Goal: Information Seeking & Learning: Understand process/instructions

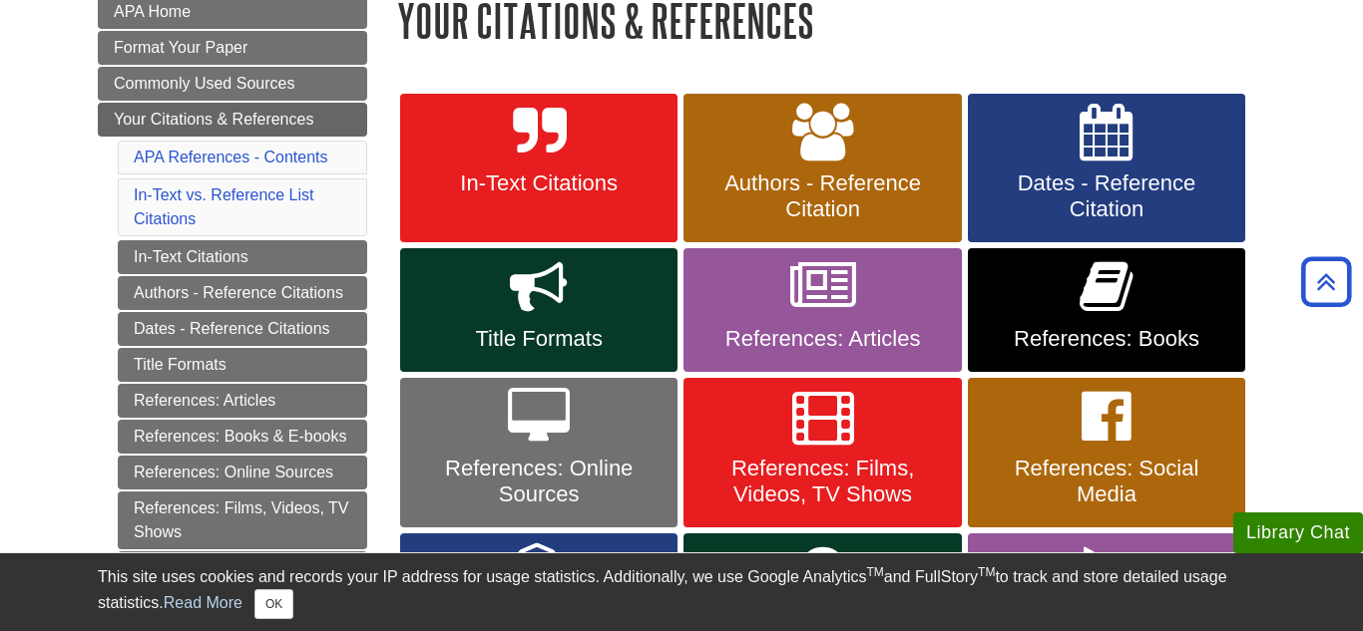
scroll to position [306, 0]
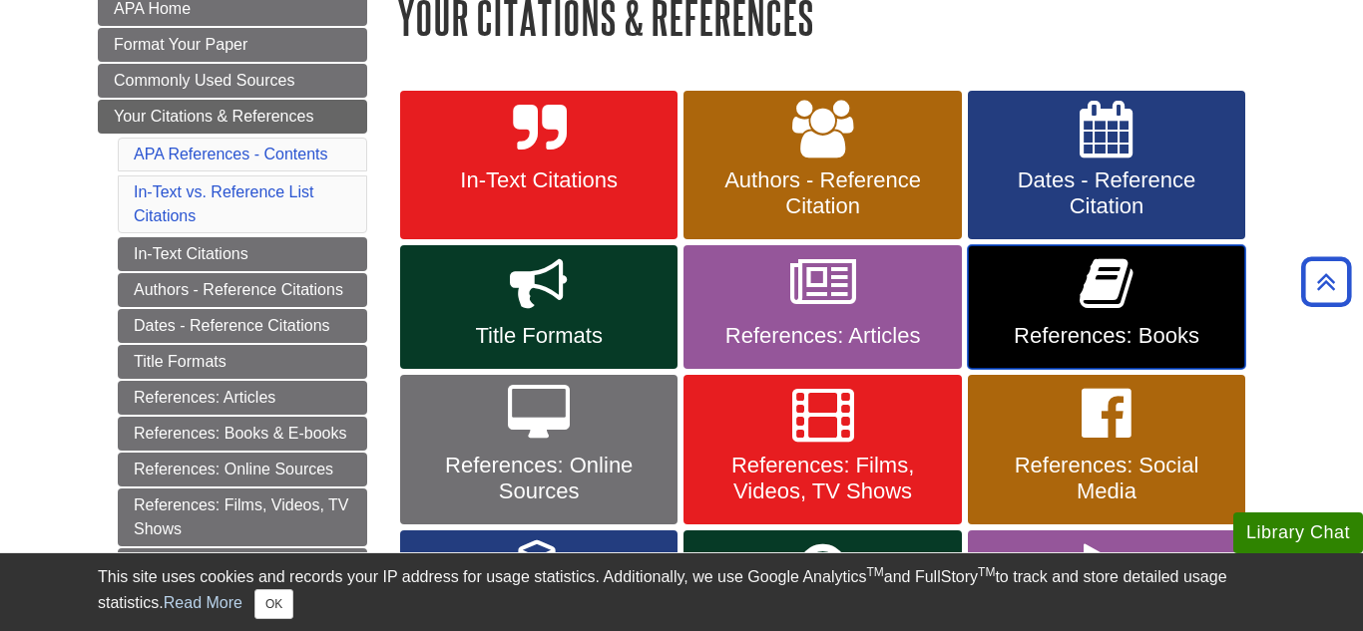
click at [1073, 294] on link "References: Books" at bounding box center [1106, 307] width 277 height 124
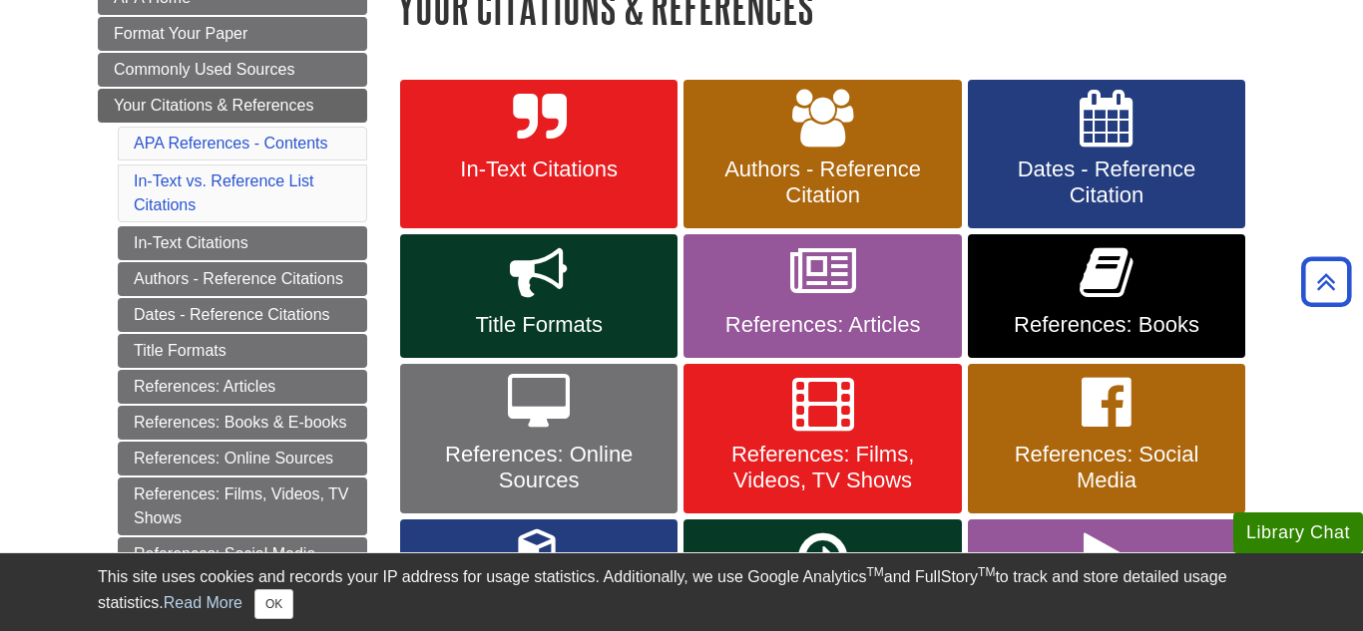
scroll to position [327, 0]
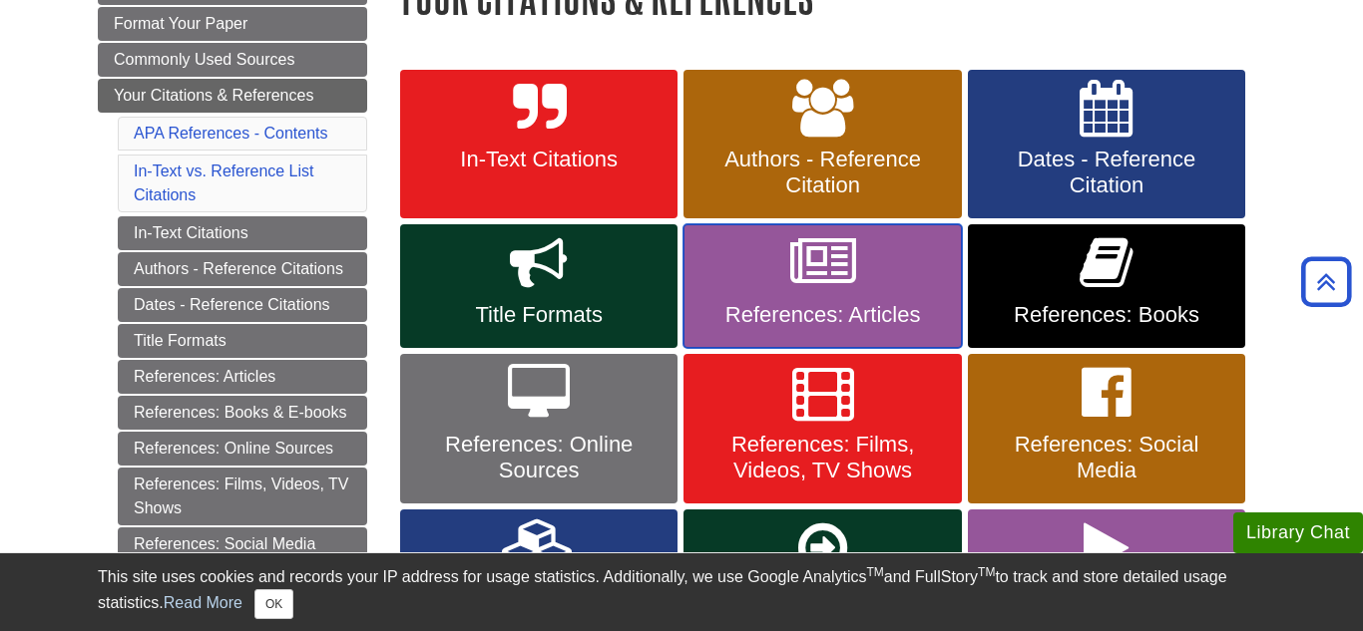
click at [853, 282] on icon at bounding box center [823, 263] width 66 height 58
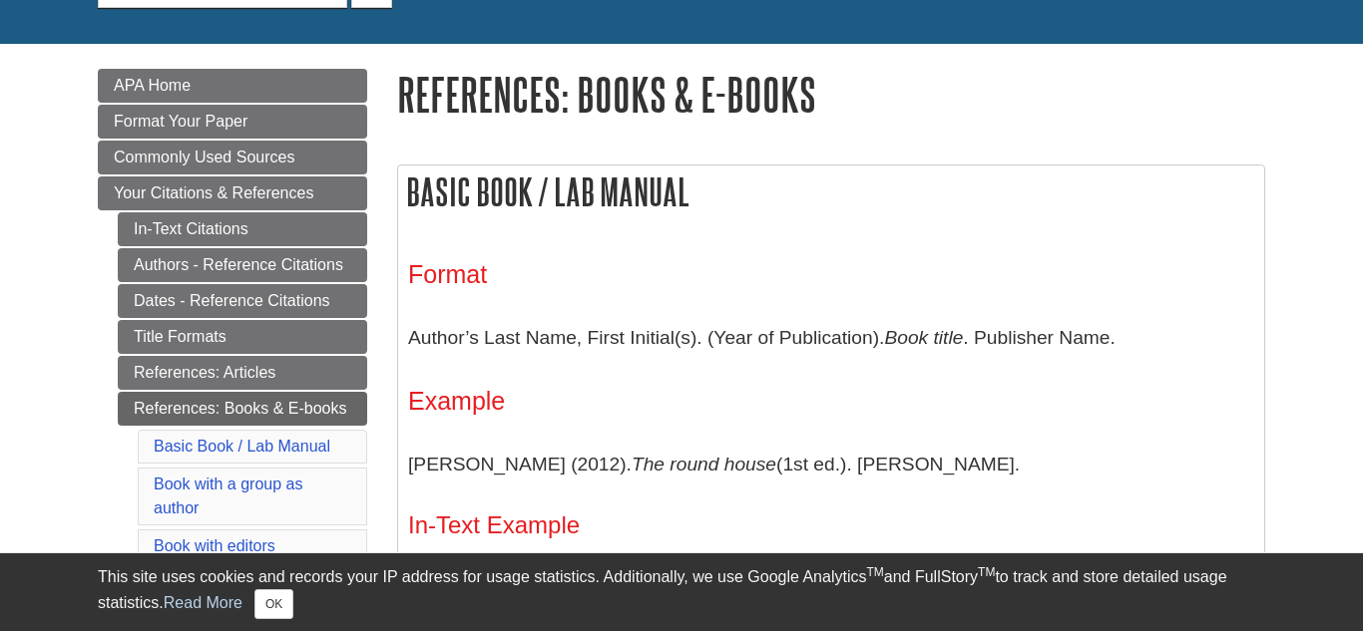
scroll to position [231, 0]
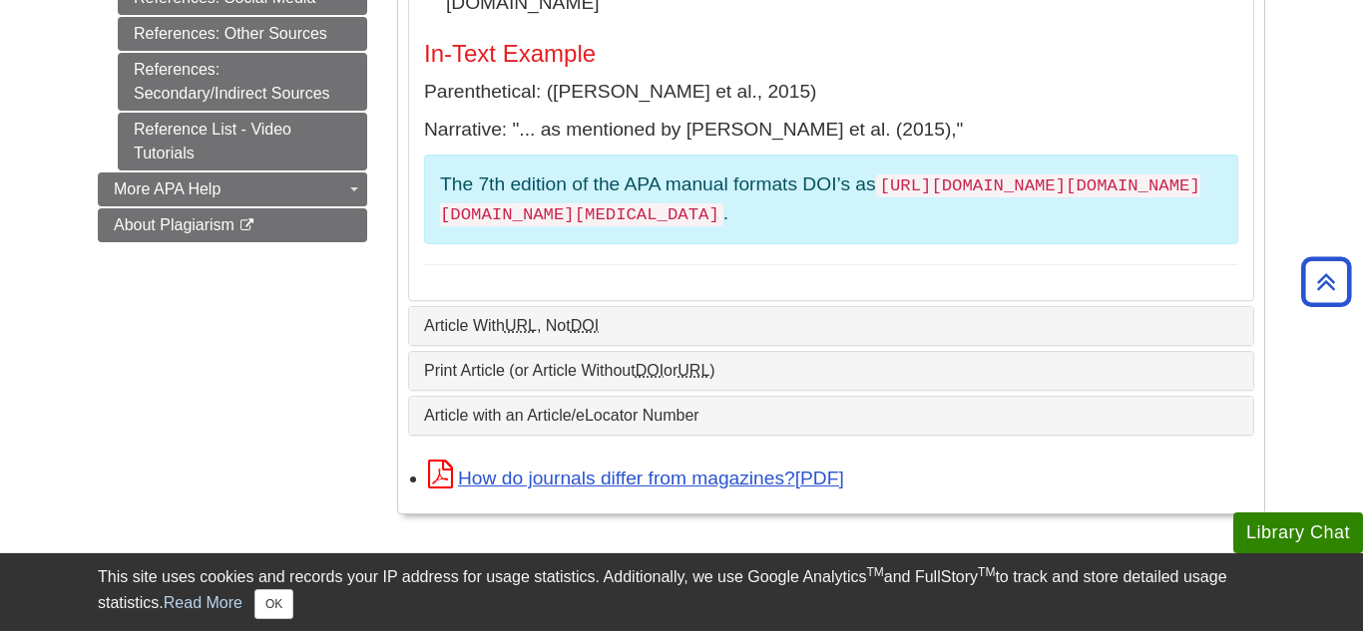
scroll to position [1105, 0]
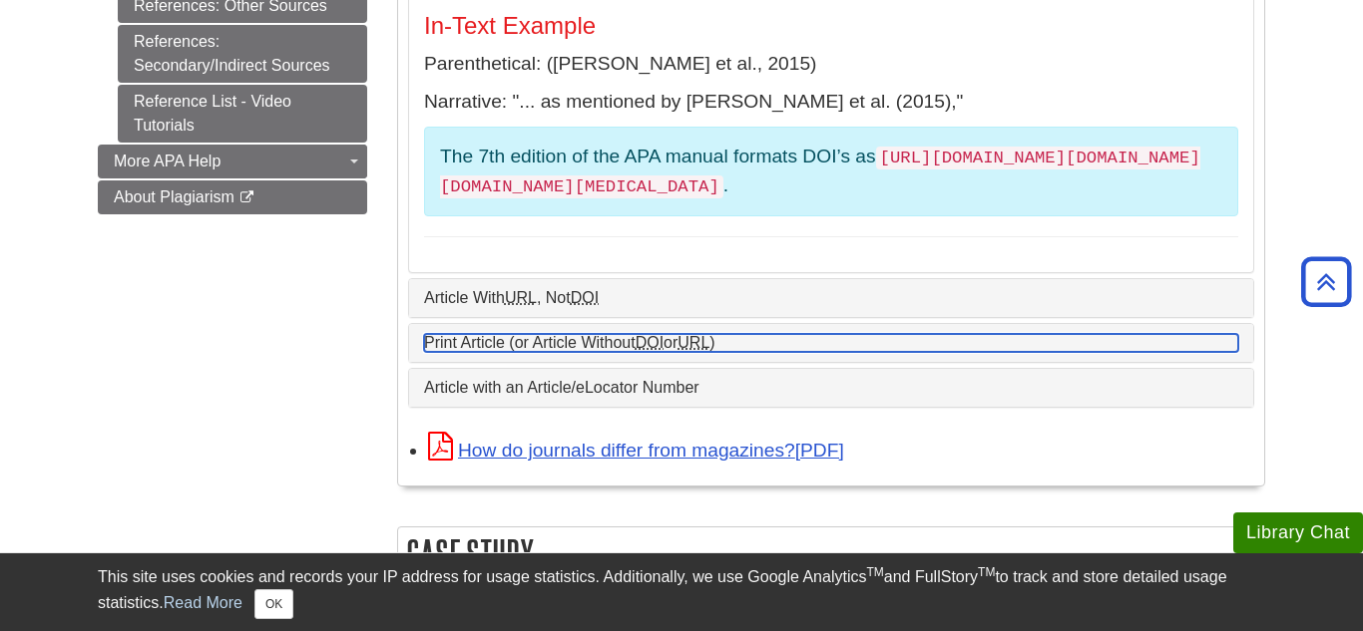
click at [810, 334] on link "Print Article (or Article Without DOI or URL )" at bounding box center [831, 343] width 814 height 18
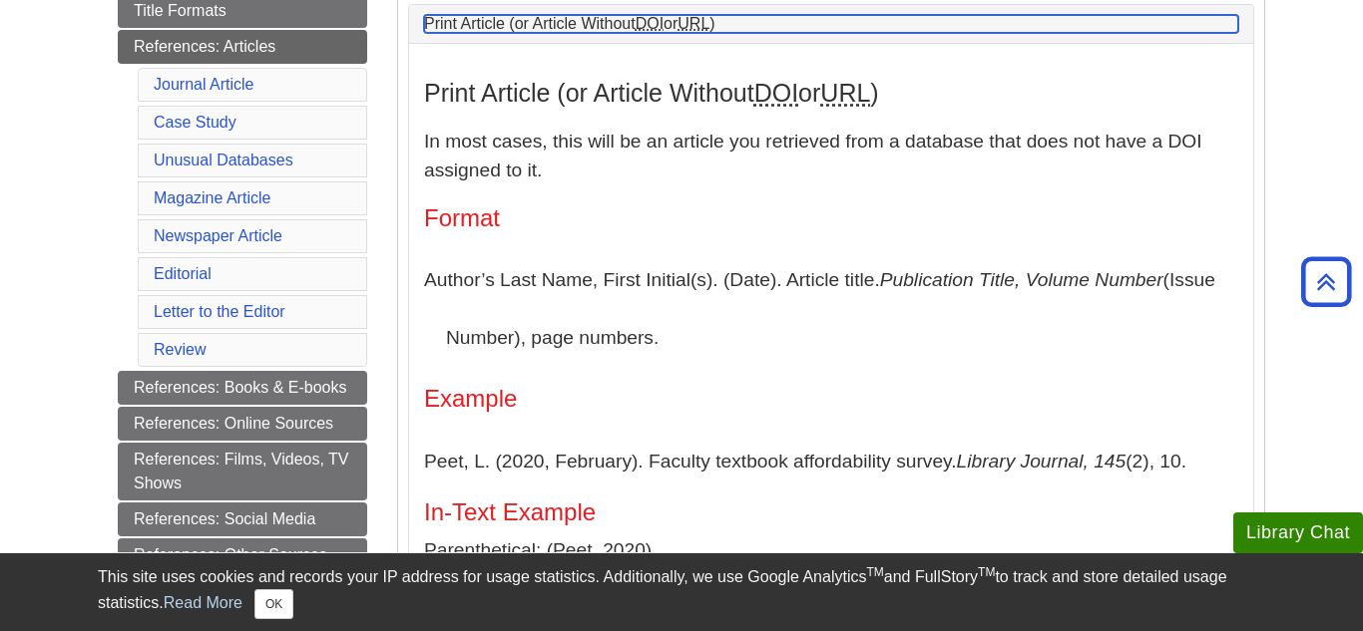
scroll to position [553, 0]
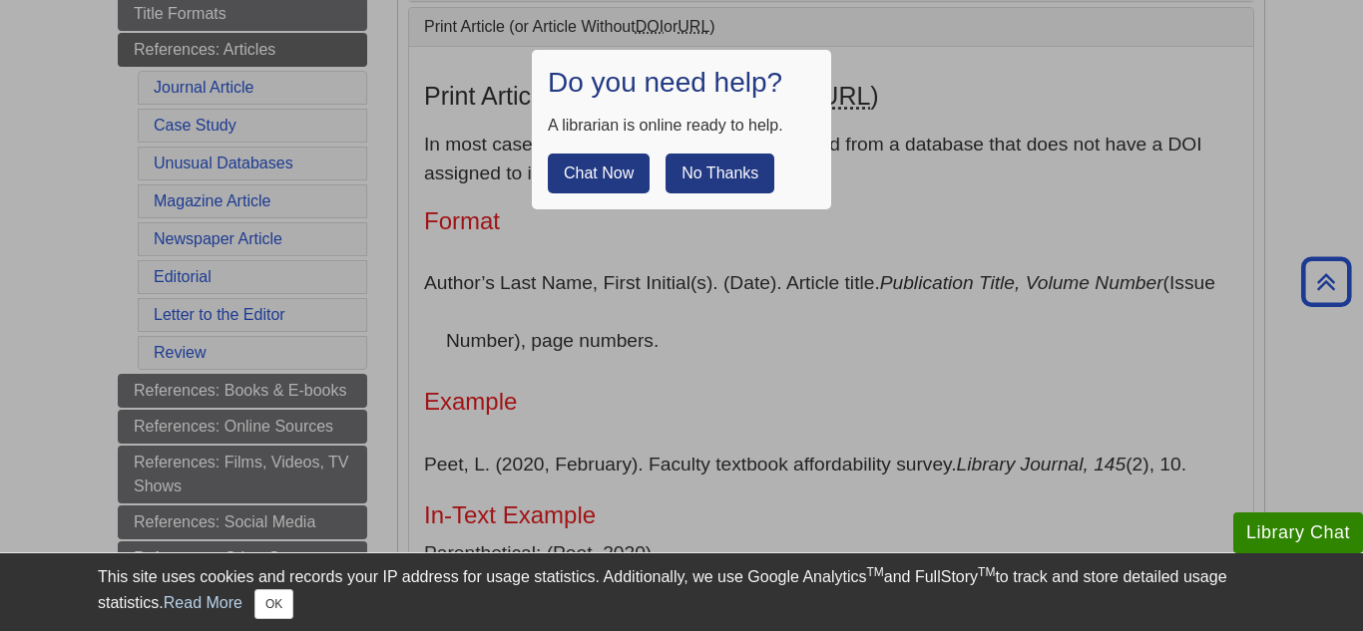
click at [705, 165] on button "No Thanks" at bounding box center [719, 174] width 109 height 40
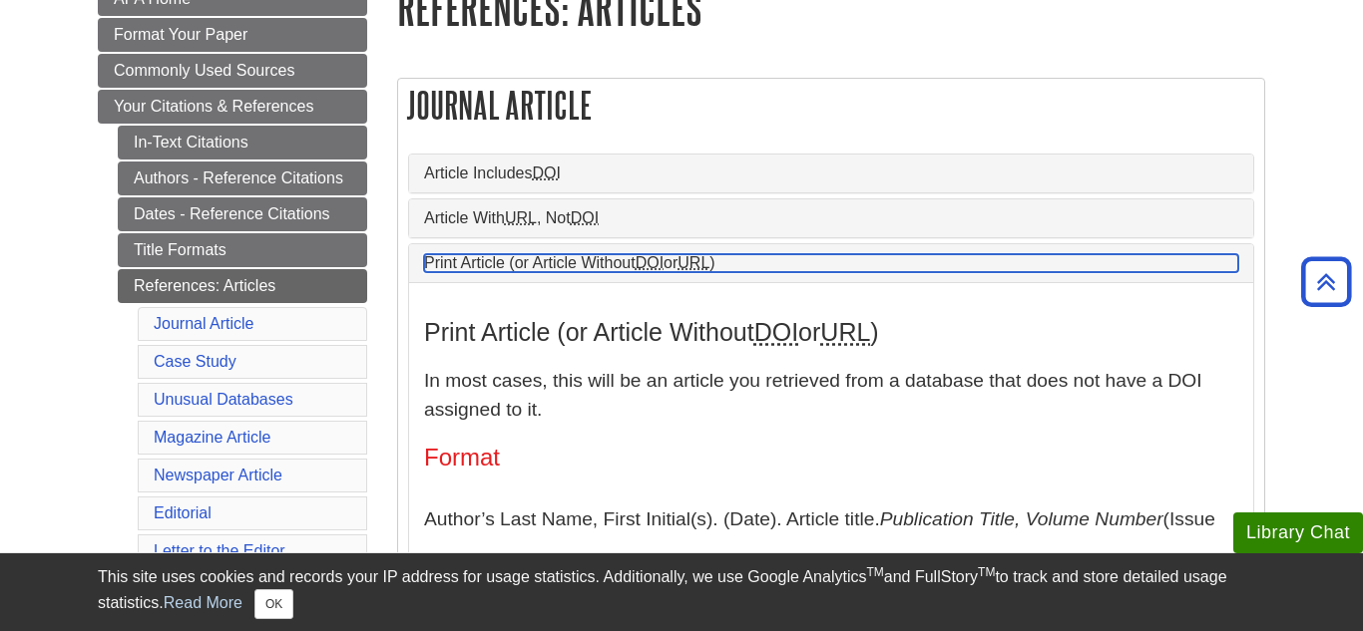
scroll to position [315, 0]
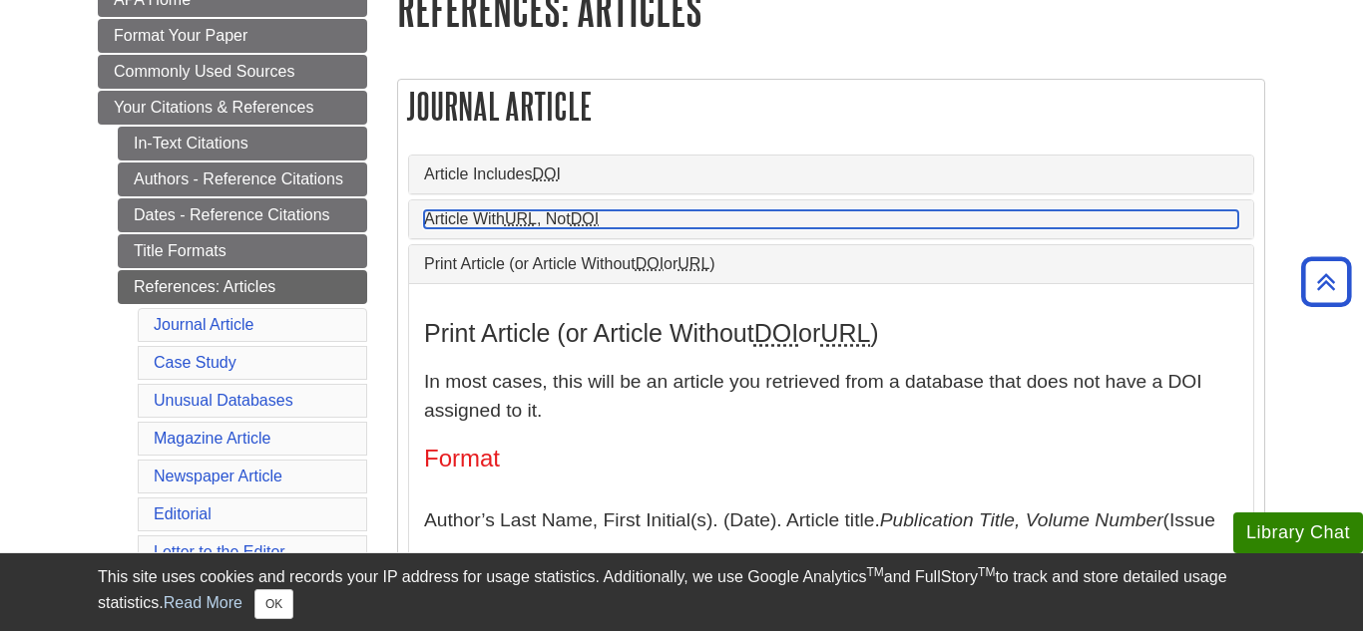
click at [612, 216] on link "Article With URL , Not DOI" at bounding box center [831, 219] width 814 height 18
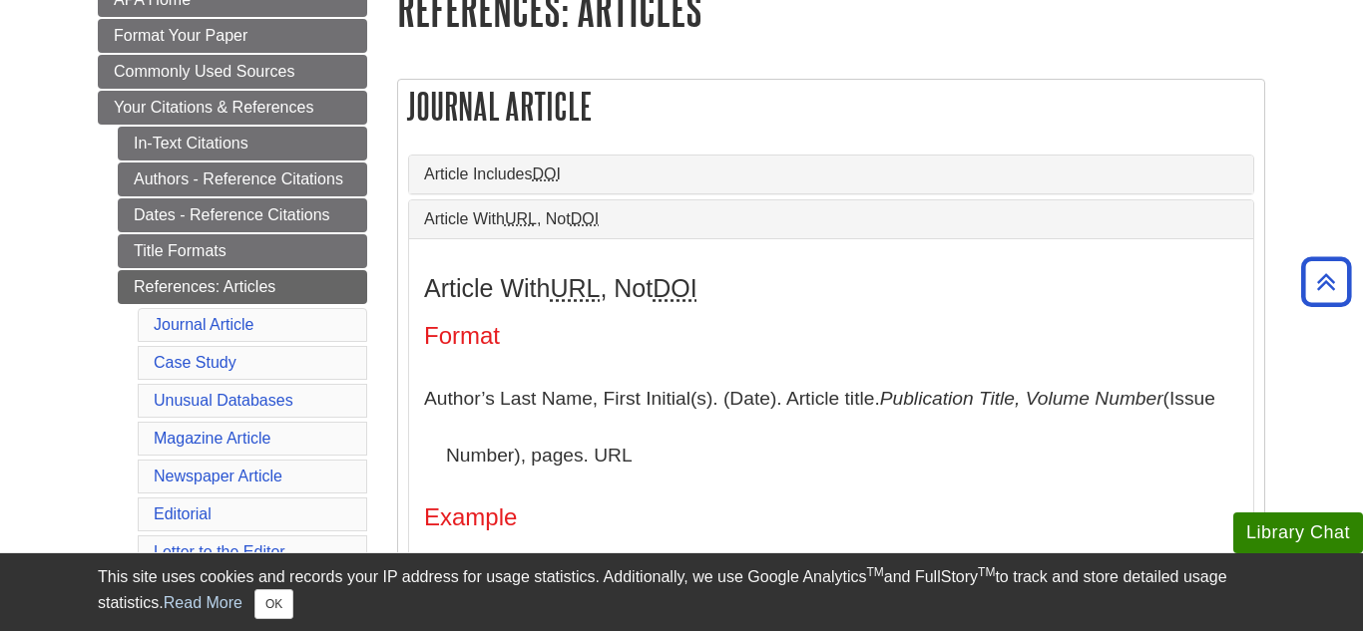
click at [649, 235] on div "Article With URL , Not DOI" at bounding box center [831, 220] width 844 height 38
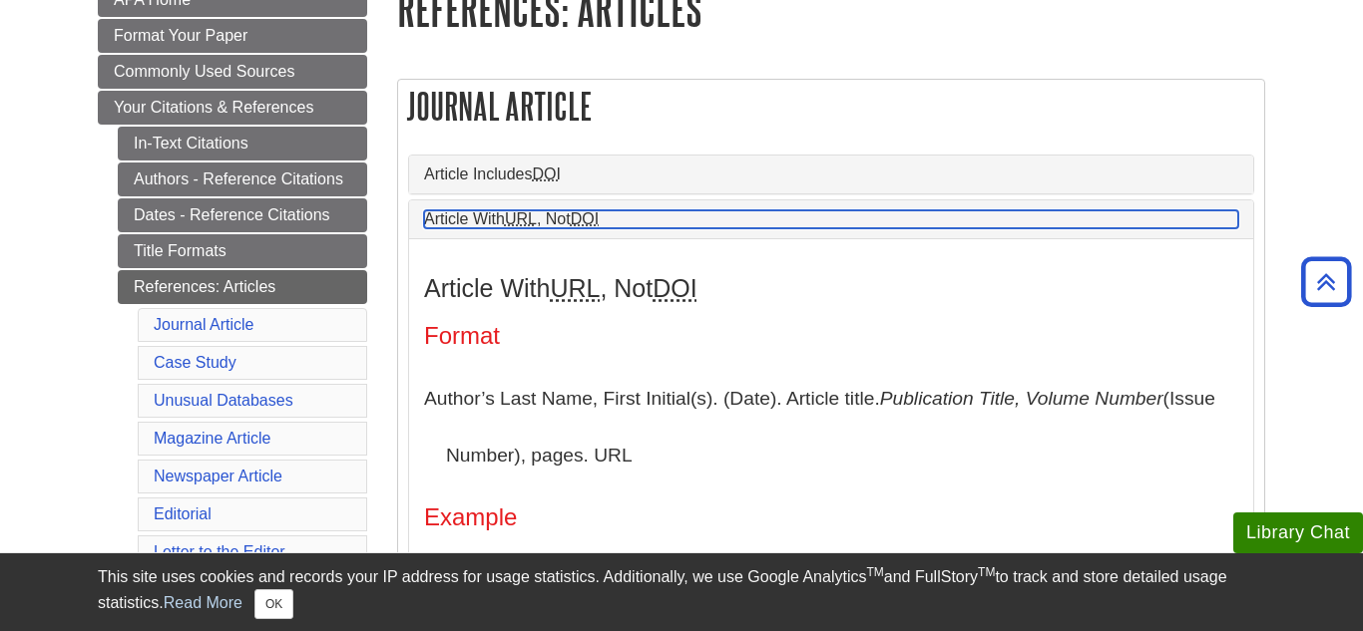
click at [663, 216] on link "Article With URL , Not DOI" at bounding box center [831, 219] width 814 height 18
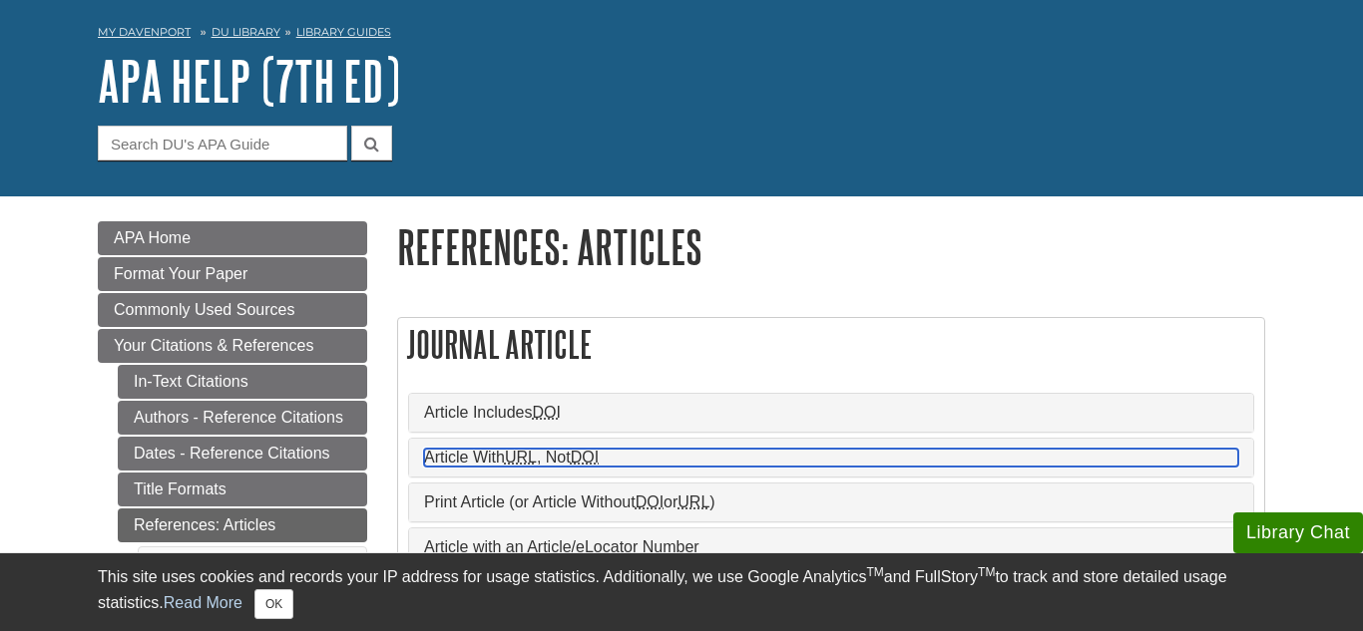
scroll to position [89, 0]
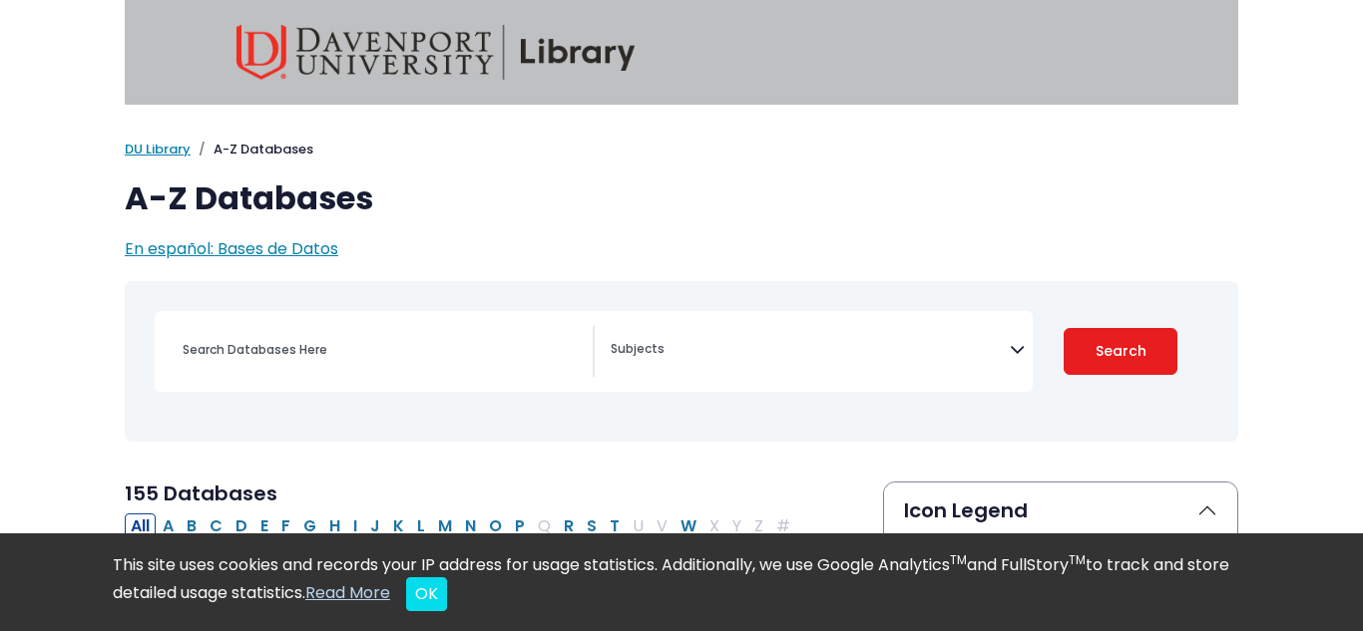
select select "Database Subject Filter"
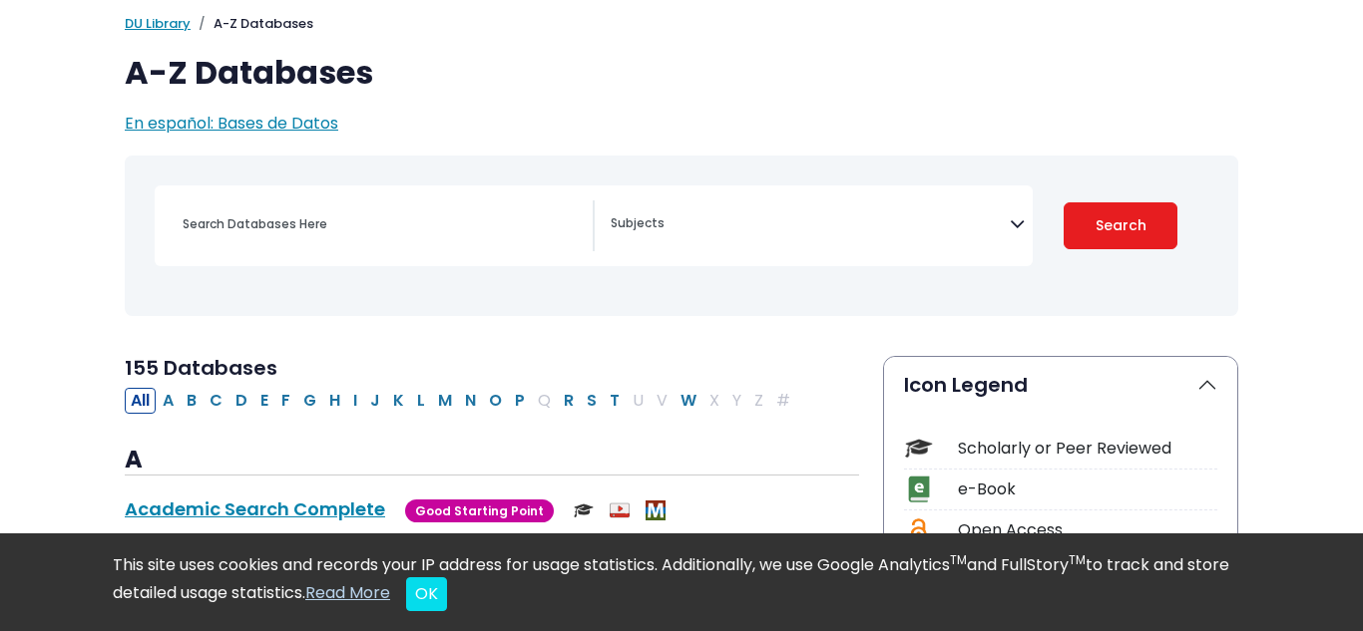
scroll to position [125, 0]
click at [180, 26] on link "DU Library" at bounding box center [158, 24] width 66 height 19
